Goal: Information Seeking & Learning: Learn about a topic

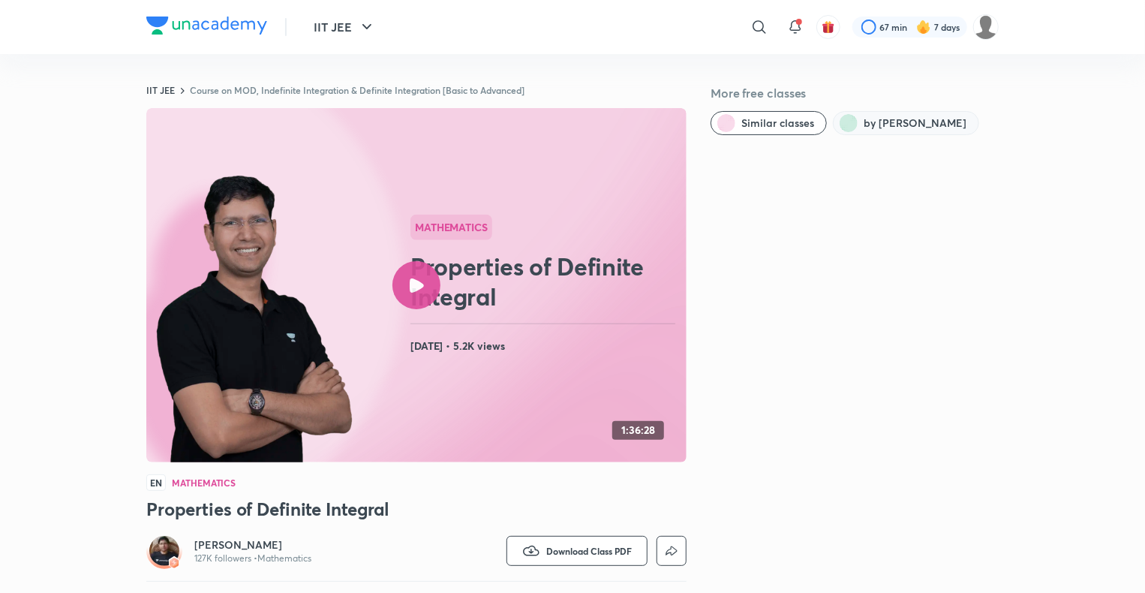
click at [906, 133] on button "by [PERSON_NAME]" at bounding box center [906, 123] width 146 height 24
click at [885, 118] on span "by [PERSON_NAME]" at bounding box center [914, 123] width 103 height 15
click at [182, 89] on icon at bounding box center [183, 91] width 4 height 6
drag, startPoint x: 182, startPoint y: 89, endPoint x: 159, endPoint y: 90, distance: 23.3
click at [159, 90] on div "IIT JEE Course on MOD, Indefinite Integration & Definite Integration [Basic to …" at bounding box center [416, 90] width 540 height 12
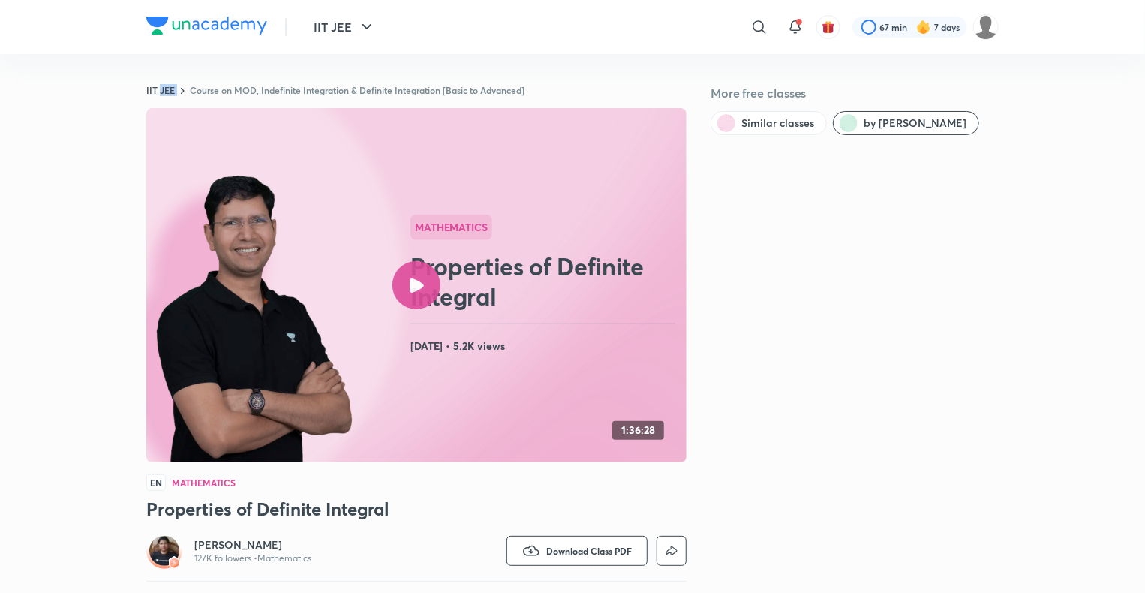
click at [159, 90] on link "IIT JEE" at bounding box center [160, 90] width 29 height 12
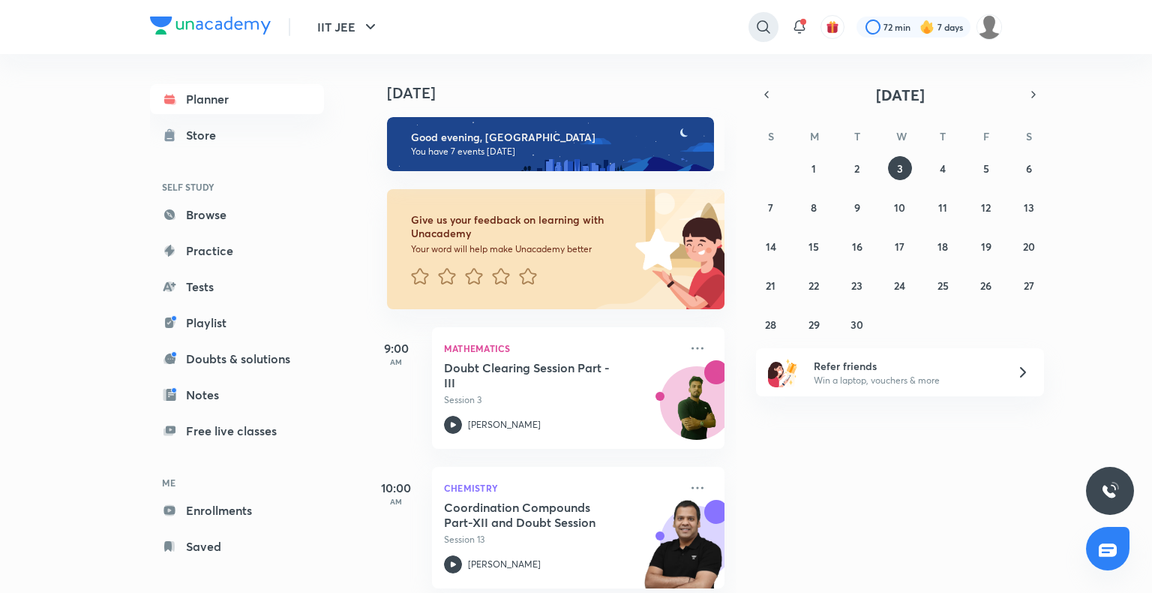
click at [755, 21] on icon at bounding box center [764, 27] width 18 height 18
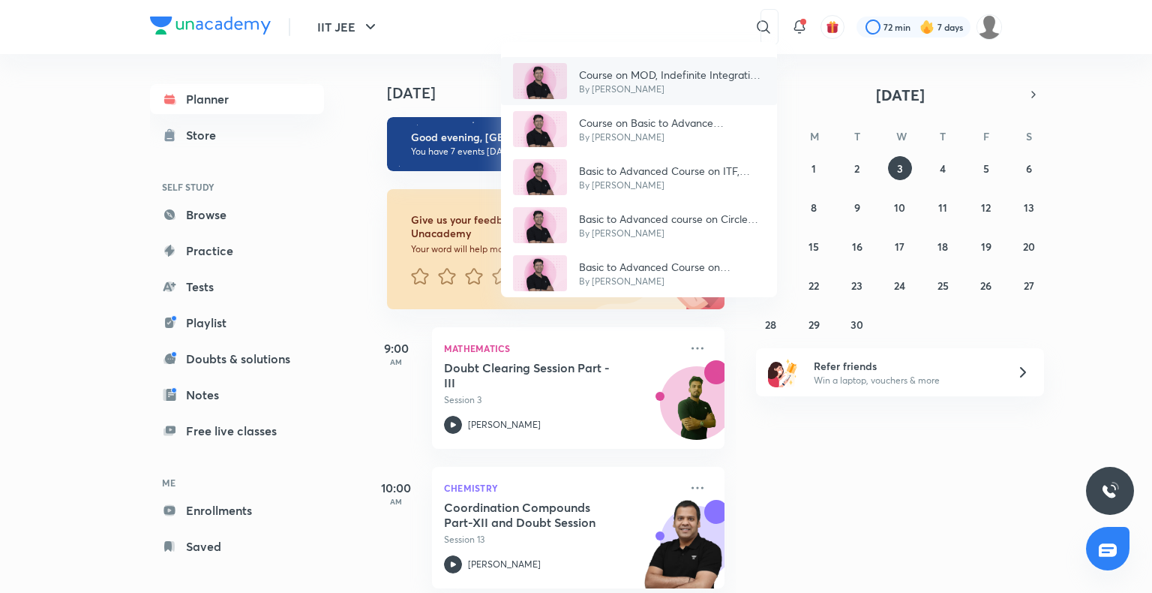
click at [644, 74] on p "Course on MOD, Indefinite Integration & Definite Integration [Basic to Advanced]" at bounding box center [672, 75] width 186 height 16
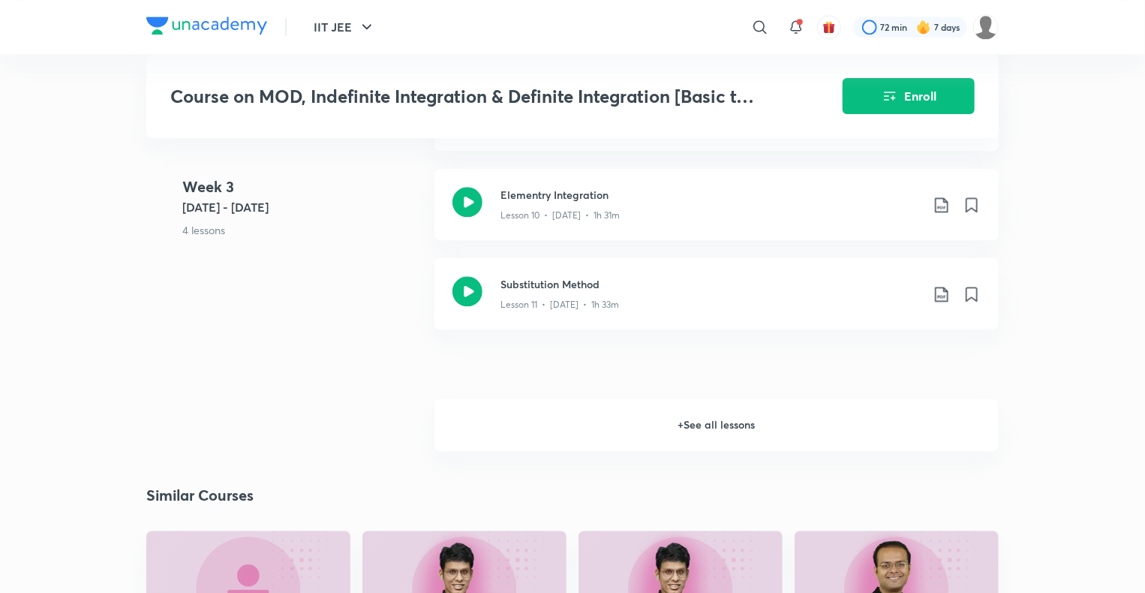
scroll to position [1760, 0]
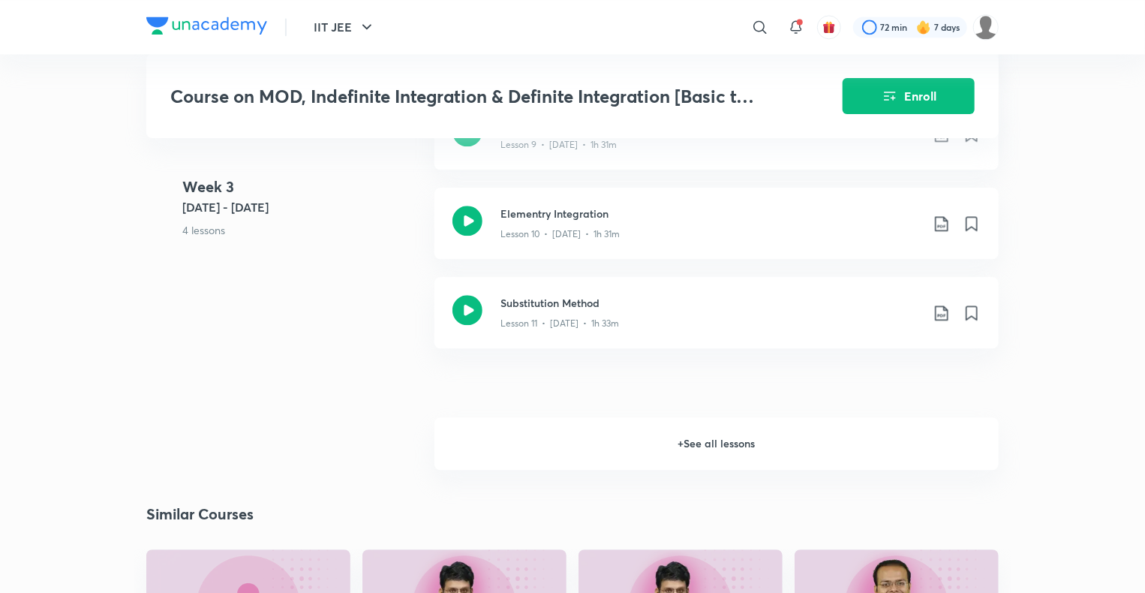
click at [642, 454] on h6 "+ See all lessons" at bounding box center [716, 443] width 564 height 53
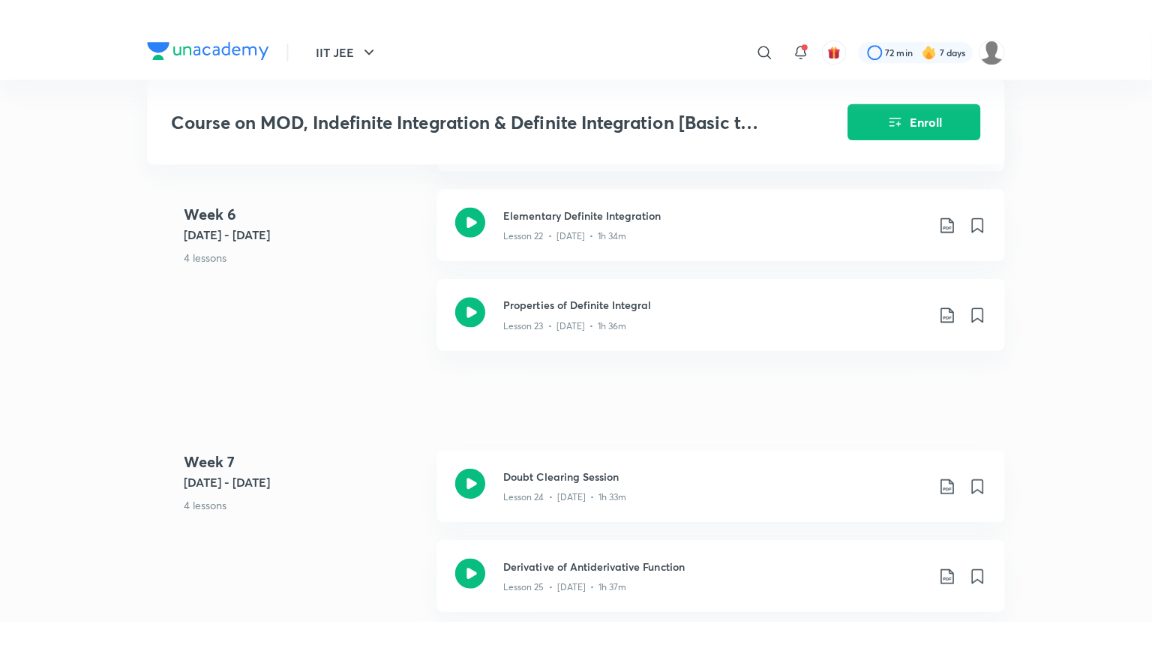
scroll to position [3102, 0]
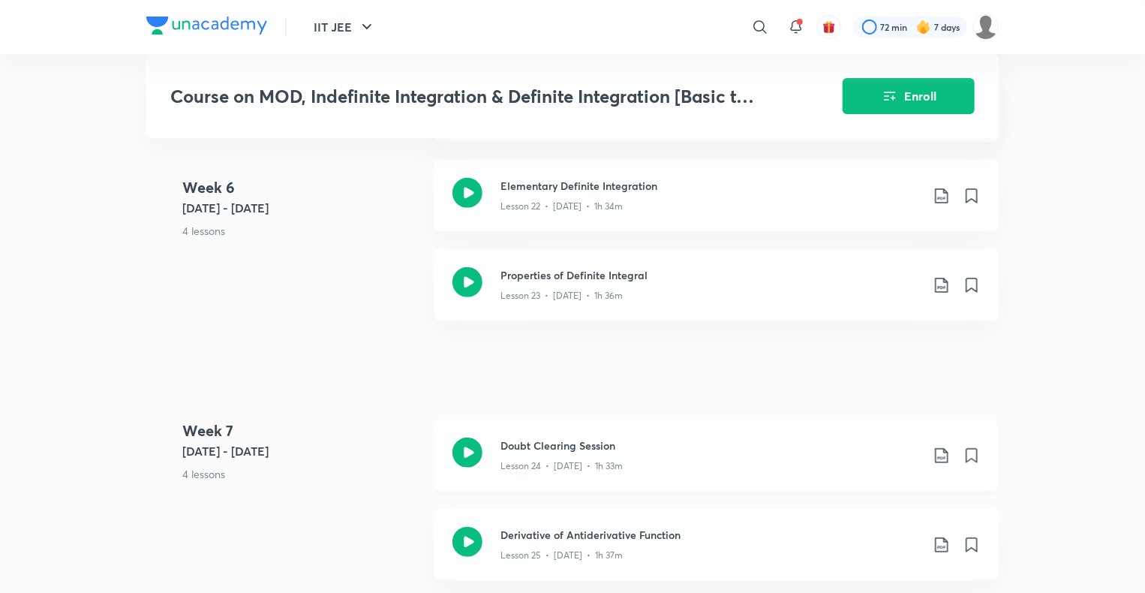
click at [585, 452] on h3 "Doubt Clearing Session" at bounding box center [710, 445] width 420 height 16
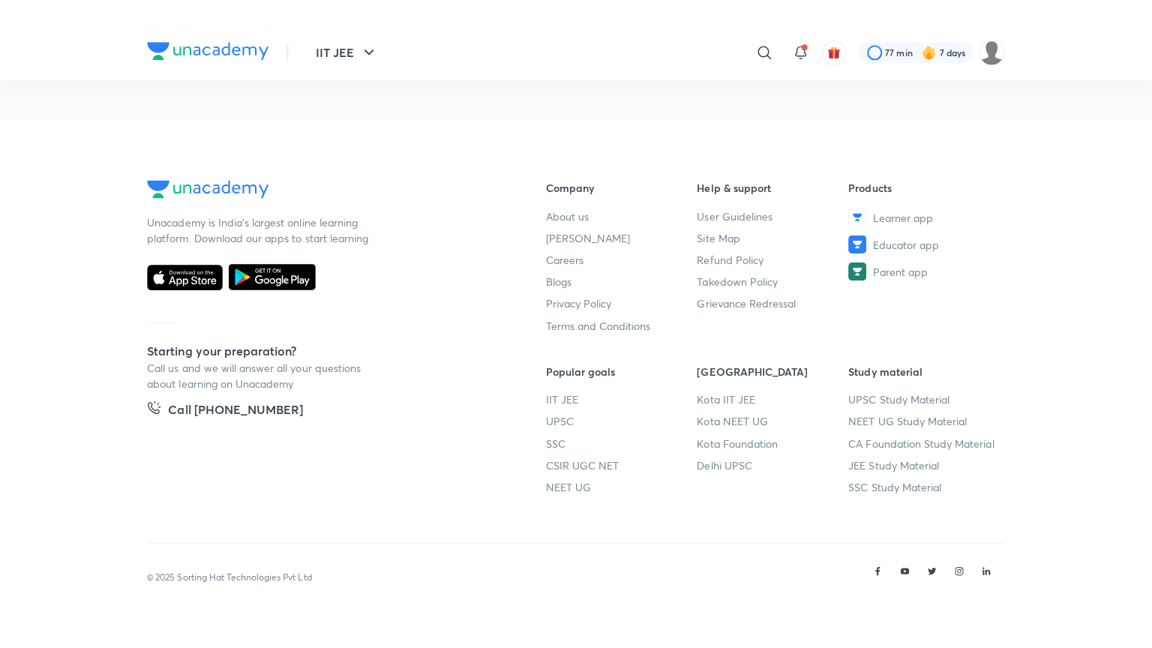
scroll to position [791, 0]
